Goal: Task Accomplishment & Management: Use online tool/utility

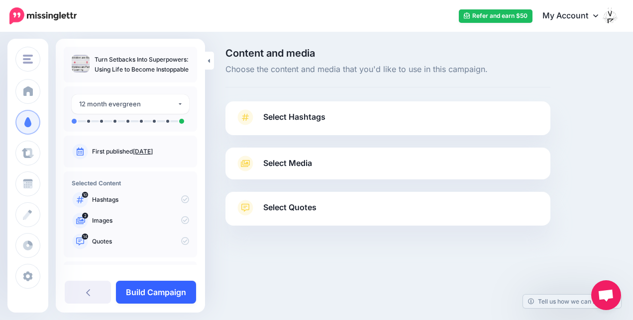
click at [139, 288] on link "Build Campaign" at bounding box center [156, 292] width 80 height 23
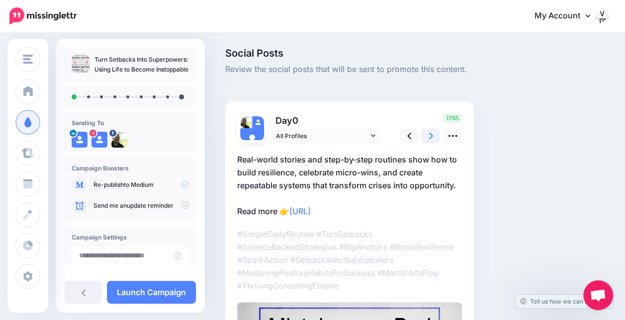
click at [435, 136] on link at bounding box center [431, 136] width 19 height 14
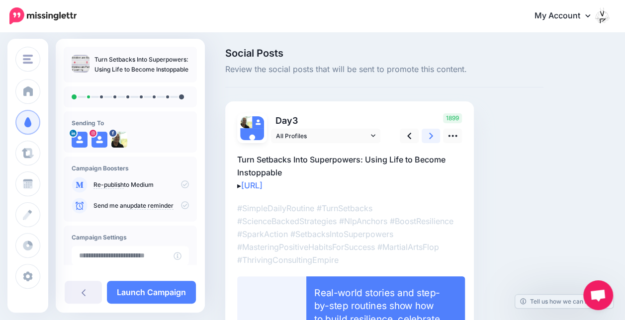
click at [434, 136] on link at bounding box center [431, 136] width 19 height 14
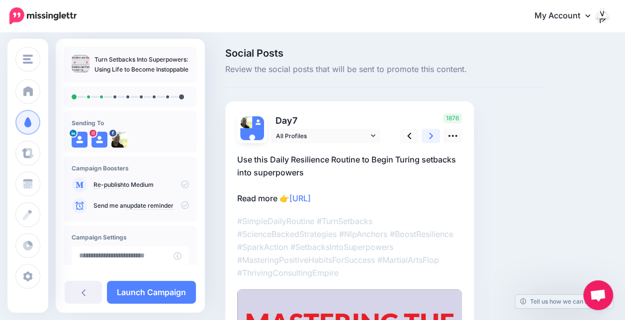
click at [430, 138] on icon at bounding box center [431, 136] width 4 height 6
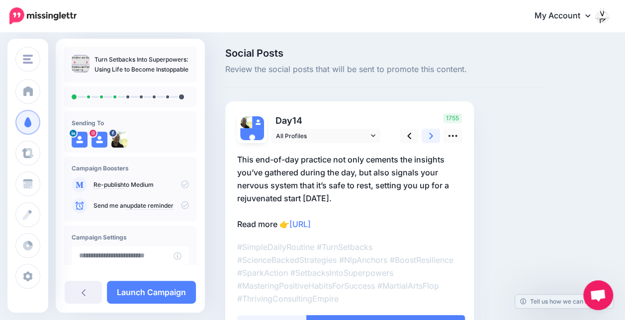
click at [432, 134] on icon at bounding box center [431, 136] width 4 height 10
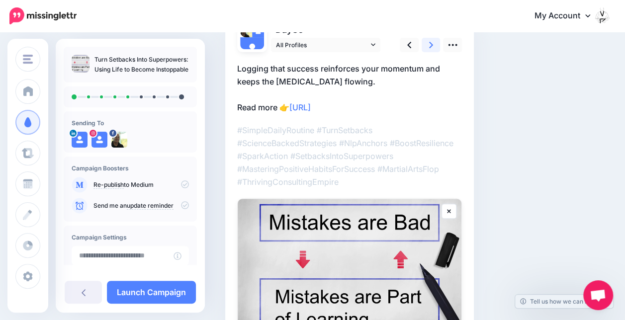
scroll to position [100, 0]
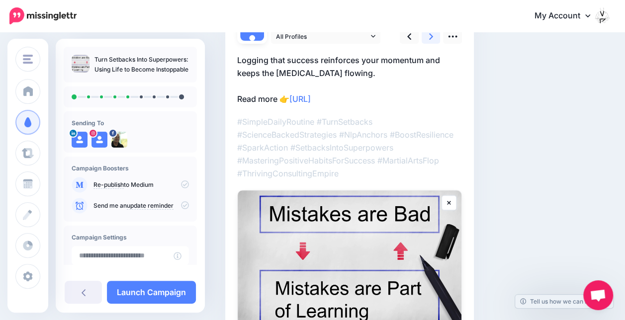
click at [429, 35] on link at bounding box center [431, 36] width 19 height 14
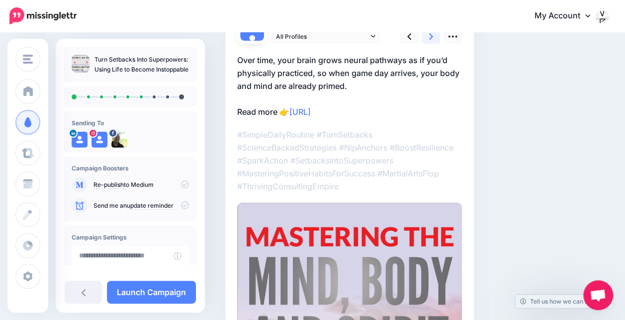
click at [429, 32] on icon at bounding box center [431, 36] width 4 height 10
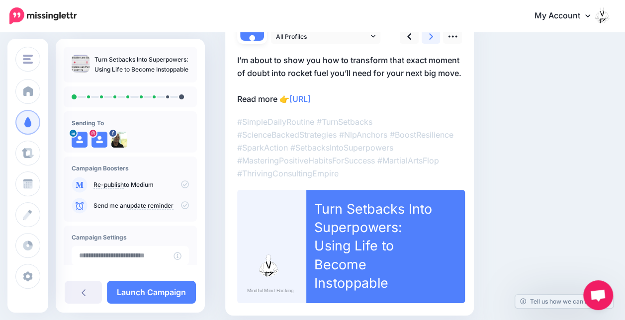
click at [432, 34] on icon at bounding box center [431, 36] width 4 height 10
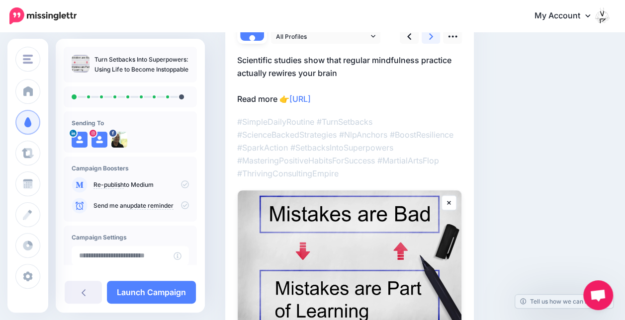
click at [433, 38] on link at bounding box center [431, 36] width 19 height 14
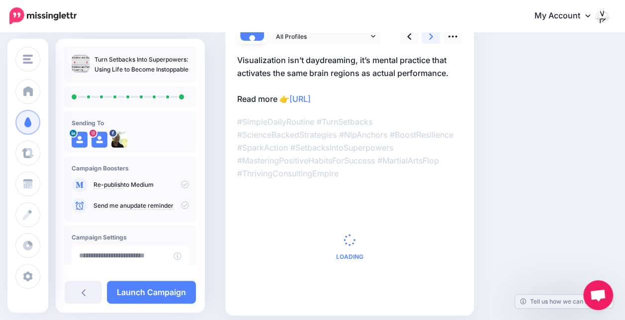
scroll to position [0, 0]
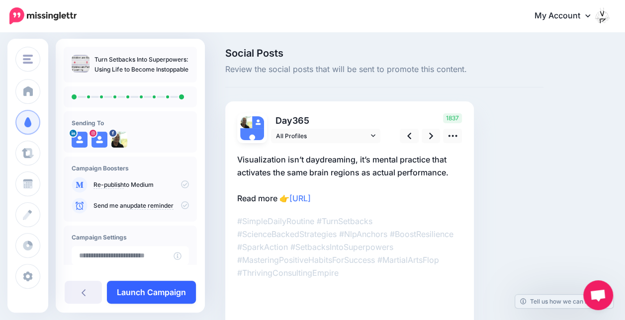
click at [157, 291] on link "Launch Campaign" at bounding box center [151, 292] width 89 height 23
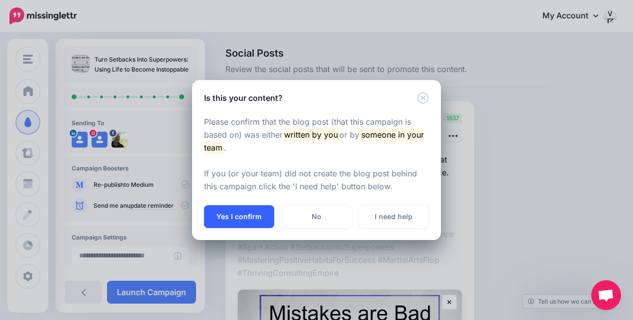
click at [228, 215] on button "Yes I confirm" at bounding box center [239, 217] width 70 height 23
